Goal: Task Accomplishment & Management: Use online tool/utility

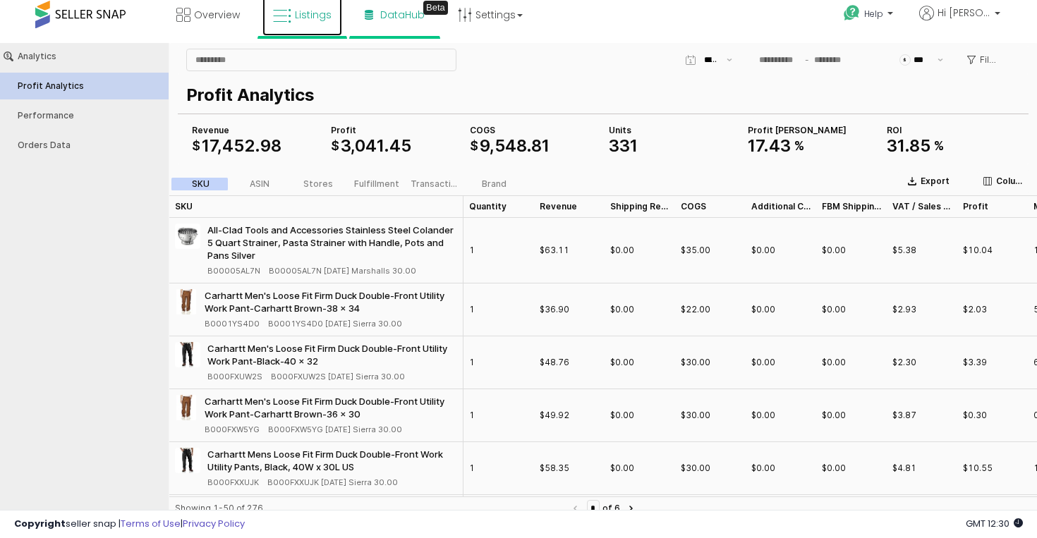
click at [309, 30] on link "Listings" at bounding box center [302, 15] width 80 height 42
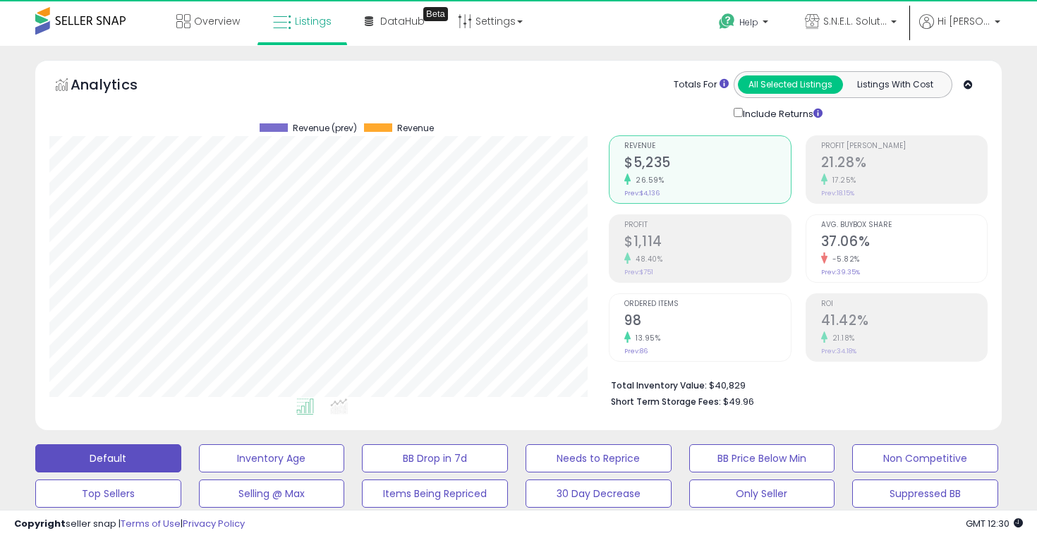
scroll to position [289, 559]
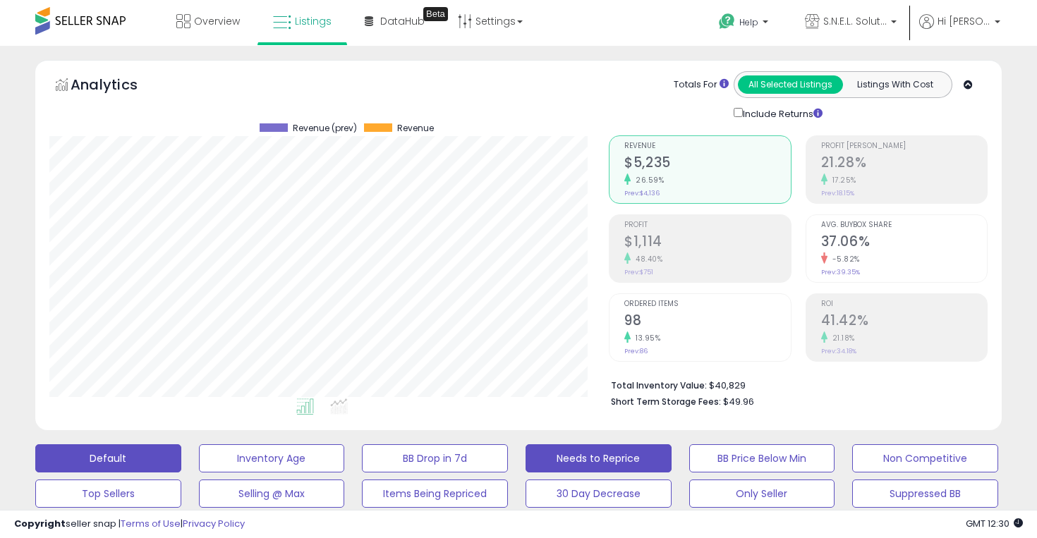
click at [345, 449] on button "Needs to Reprice" at bounding box center [272, 458] width 146 height 28
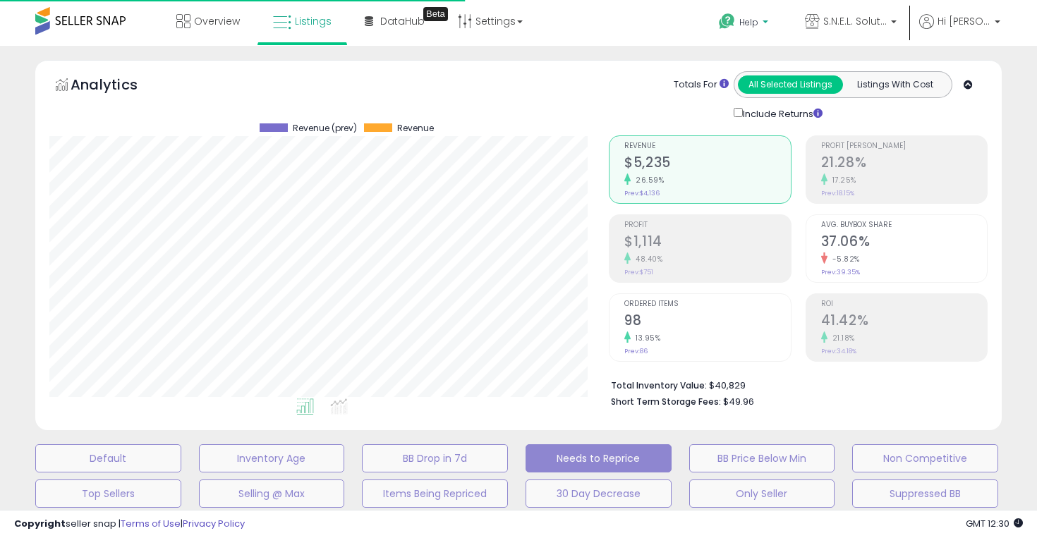
select select "**"
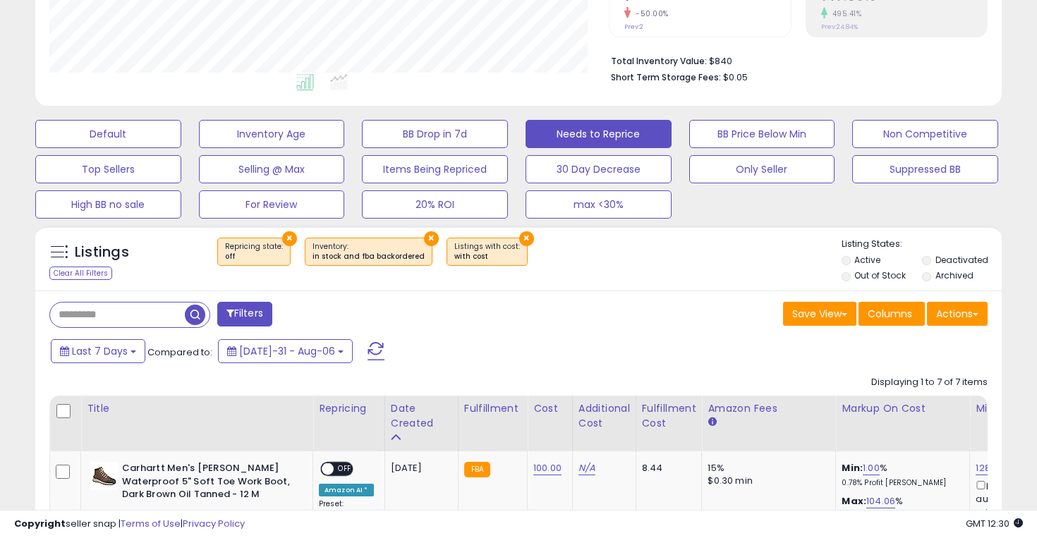
scroll to position [329, 0]
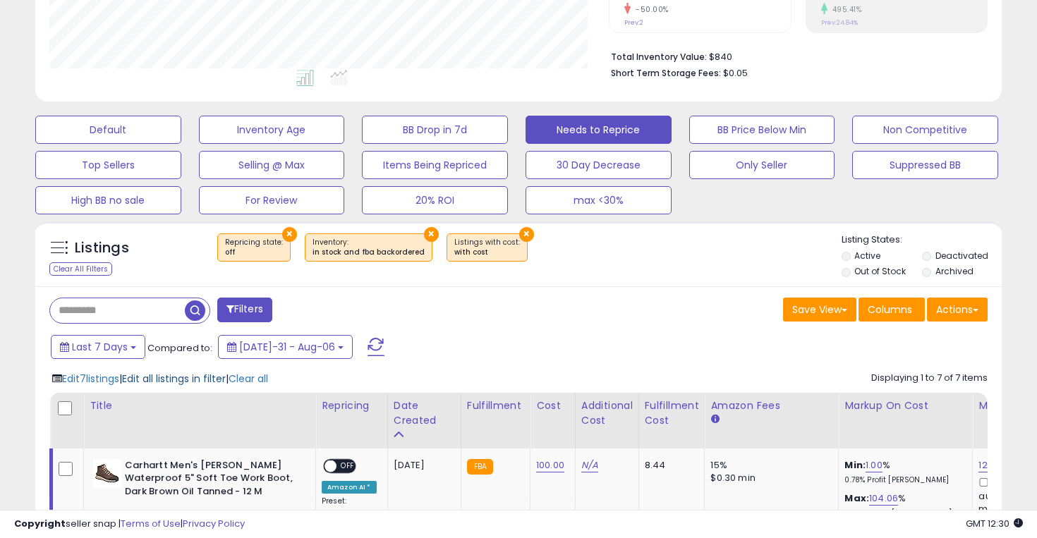
click at [166, 383] on span "Edit all listings in filter" at bounding box center [174, 379] width 104 height 14
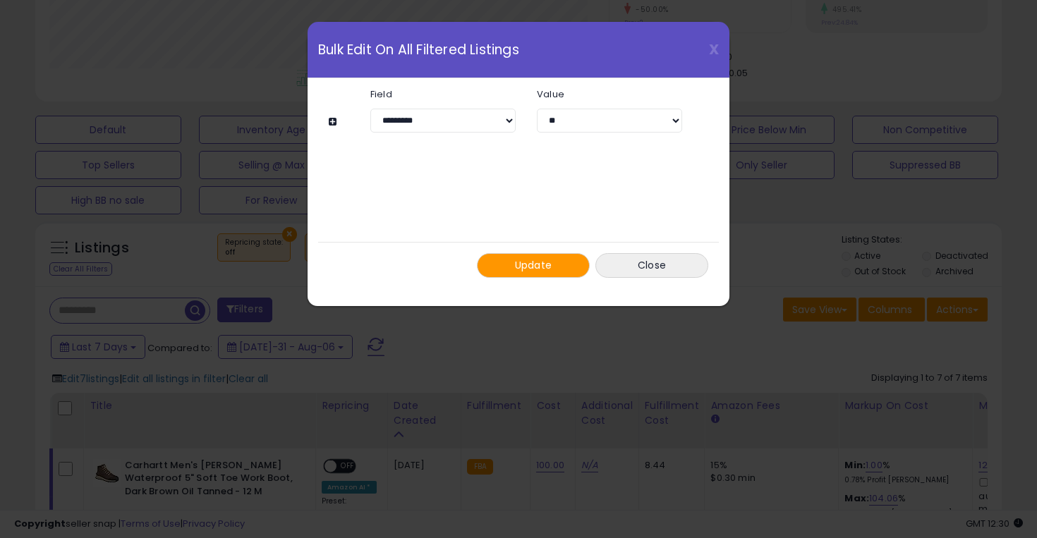
click at [542, 269] on span "Update" at bounding box center [533, 265] width 37 height 14
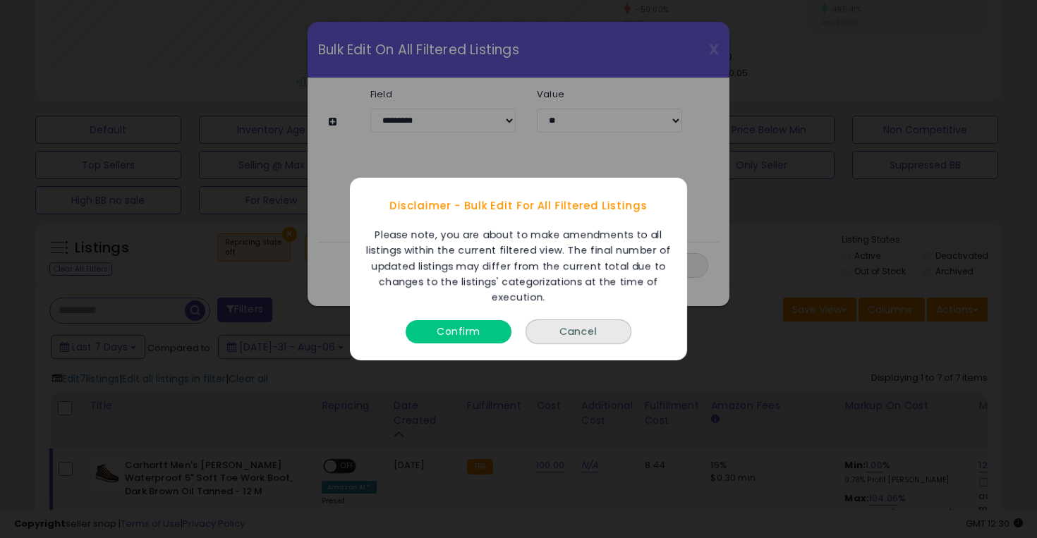
click at [469, 320] on button "Confirm" at bounding box center [459, 331] width 106 height 23
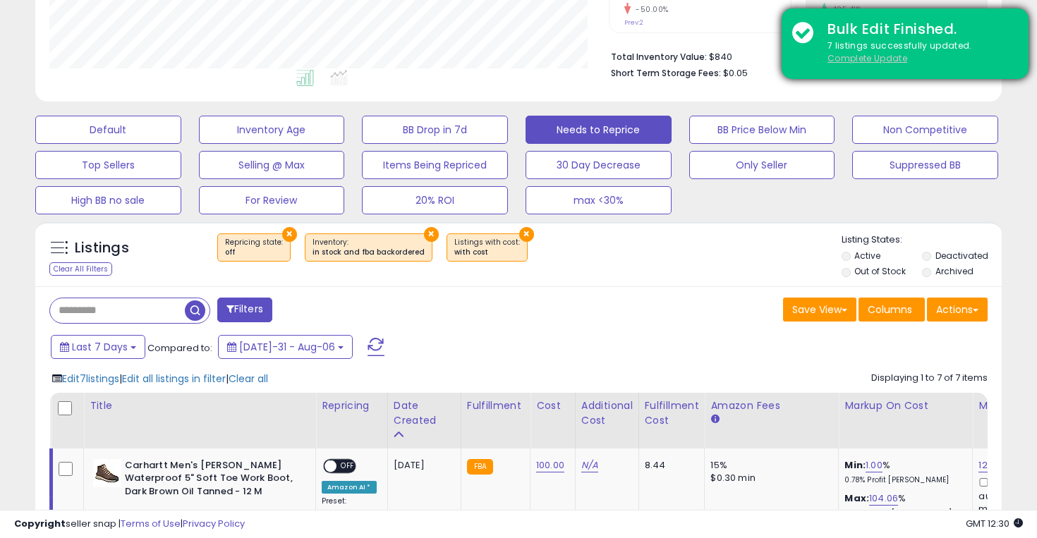
click at [880, 54] on u "Complete Update" at bounding box center [867, 58] width 80 height 12
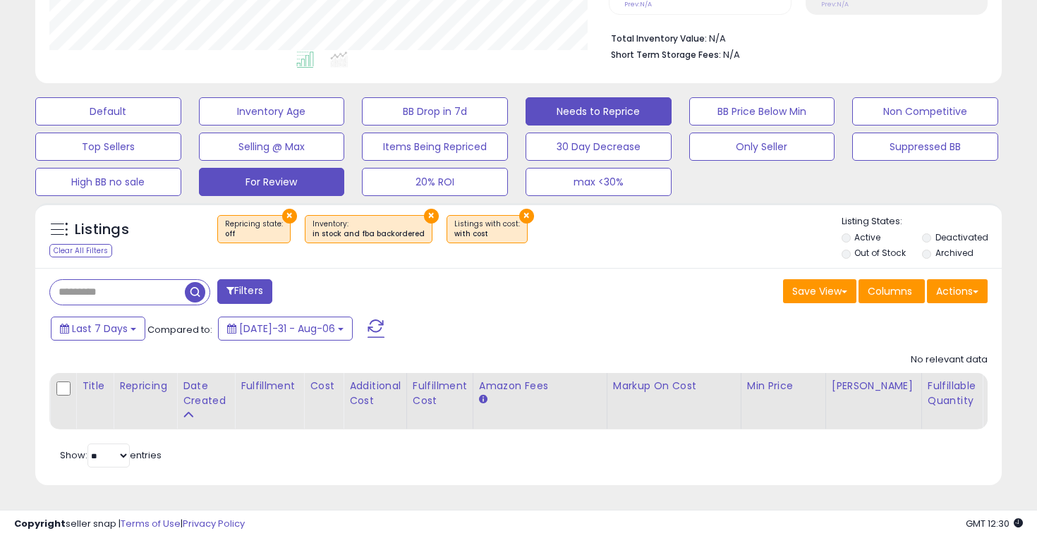
scroll to position [0, 0]
